Goal: Communication & Community: Connect with others

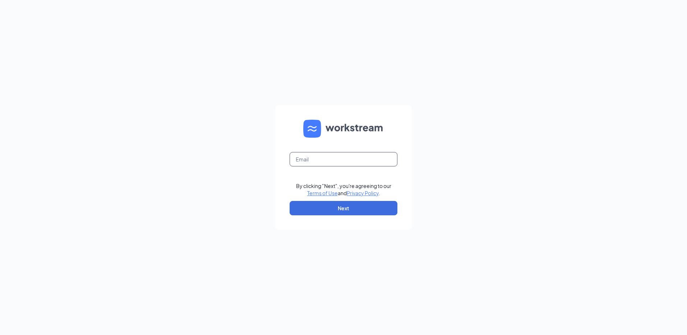
paste input "rs039775@tacobell.com"
type input "rs039775@tacobell.com"
click at [370, 208] on button "Next" at bounding box center [343, 208] width 108 height 14
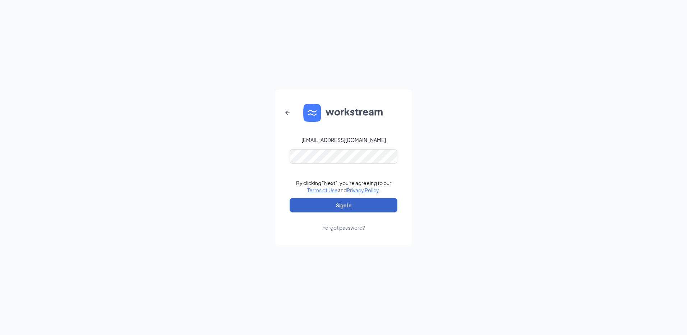
click at [361, 209] on button "Sign In" at bounding box center [343, 205] width 108 height 14
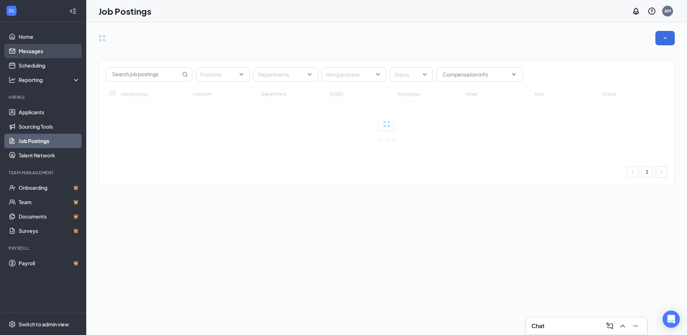
click at [54, 52] on link "Messages" at bounding box center [49, 51] width 61 height 14
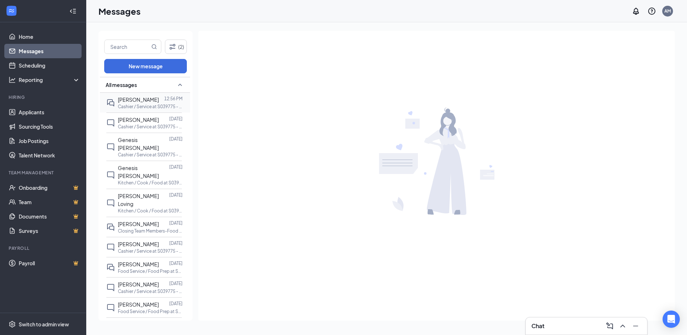
click at [156, 101] on span "[PERSON_NAME]" at bounding box center [138, 99] width 41 height 6
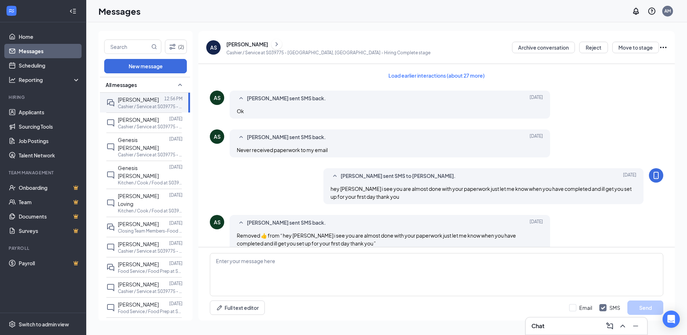
click at [219, 73] on div "Load earlier interactions (about 27 more) AS [PERSON_NAME] sent SMS back. [DATE…" at bounding box center [436, 289] width 453 height 450
click at [264, 16] on div "Messages AM" at bounding box center [386, 11] width 600 height 22
